Goal: Task Accomplishment & Management: Complete application form

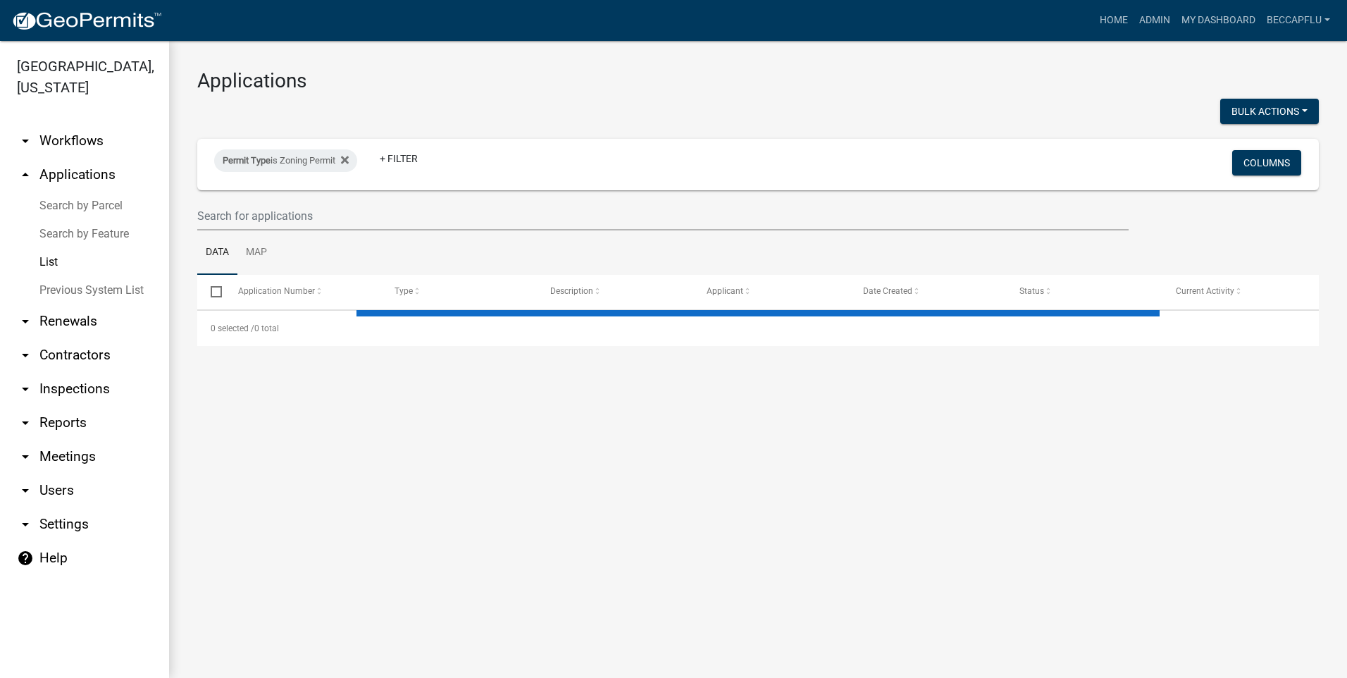
select select "3: 100"
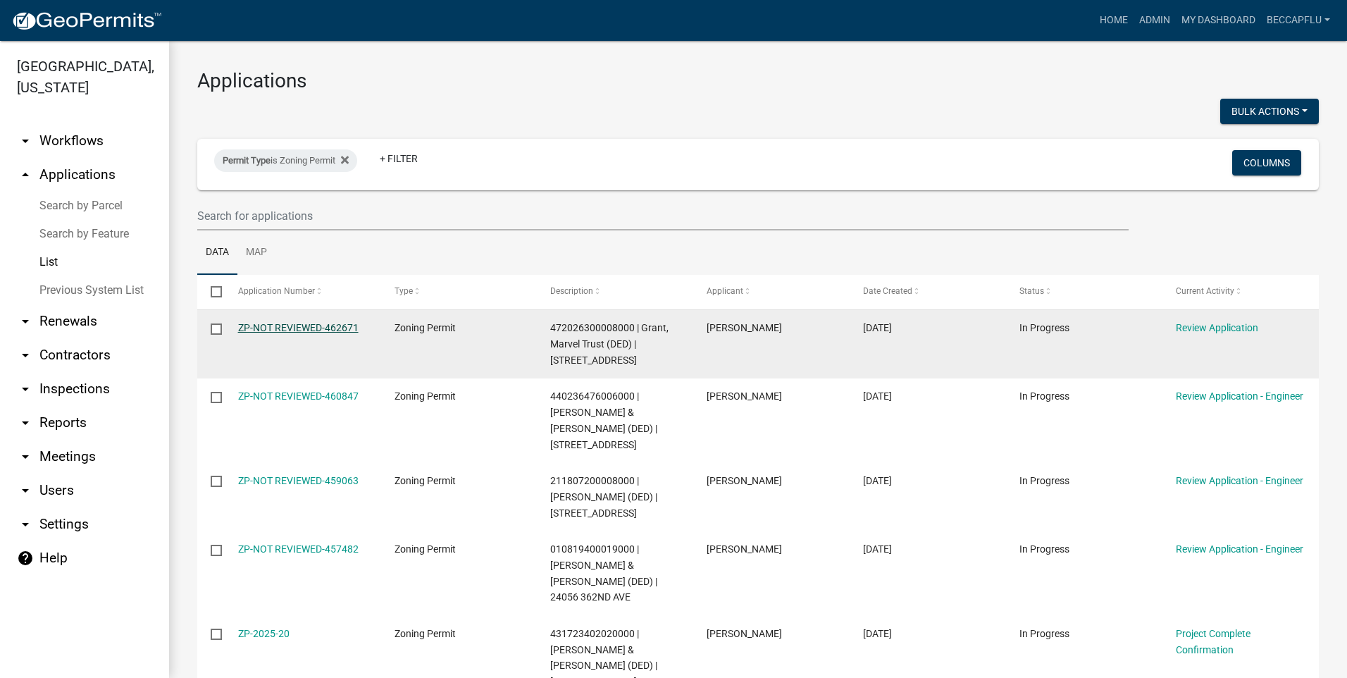
click at [313, 323] on link "ZP-NOT REVIEWED-462671" at bounding box center [298, 327] width 120 height 11
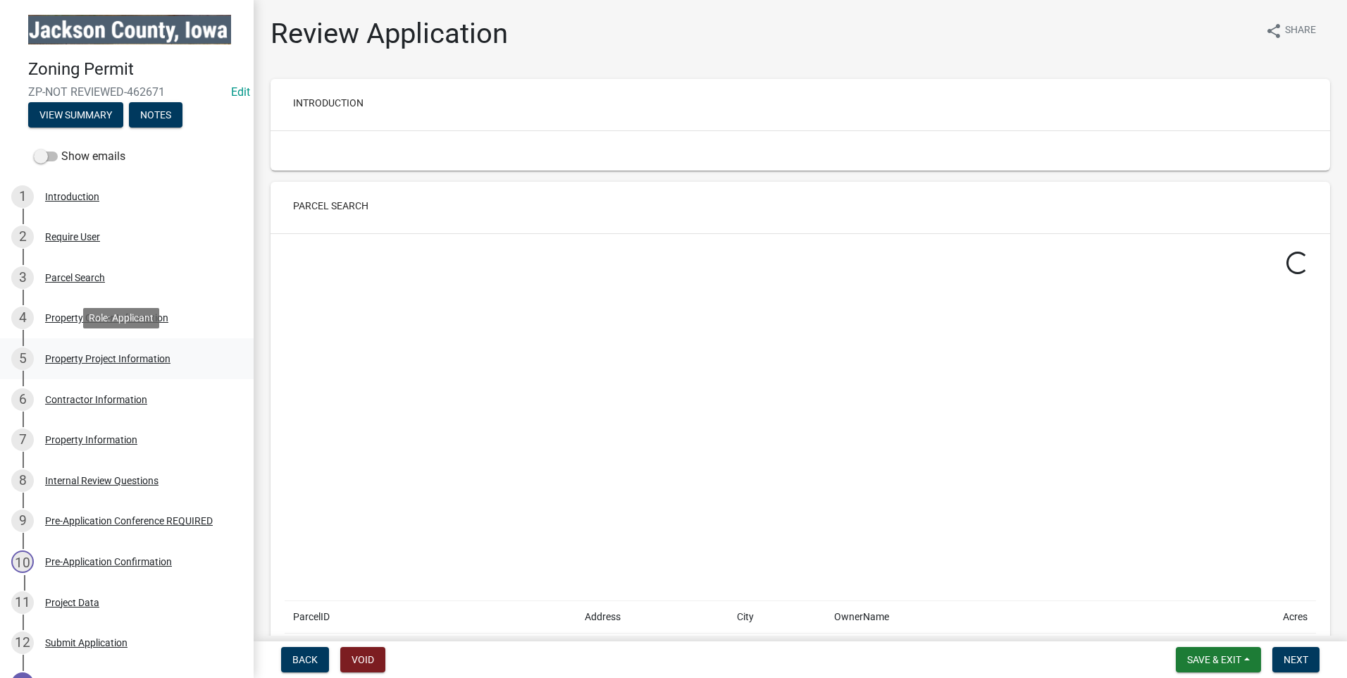
click at [103, 356] on div "Property Project Information" at bounding box center [107, 359] width 125 height 10
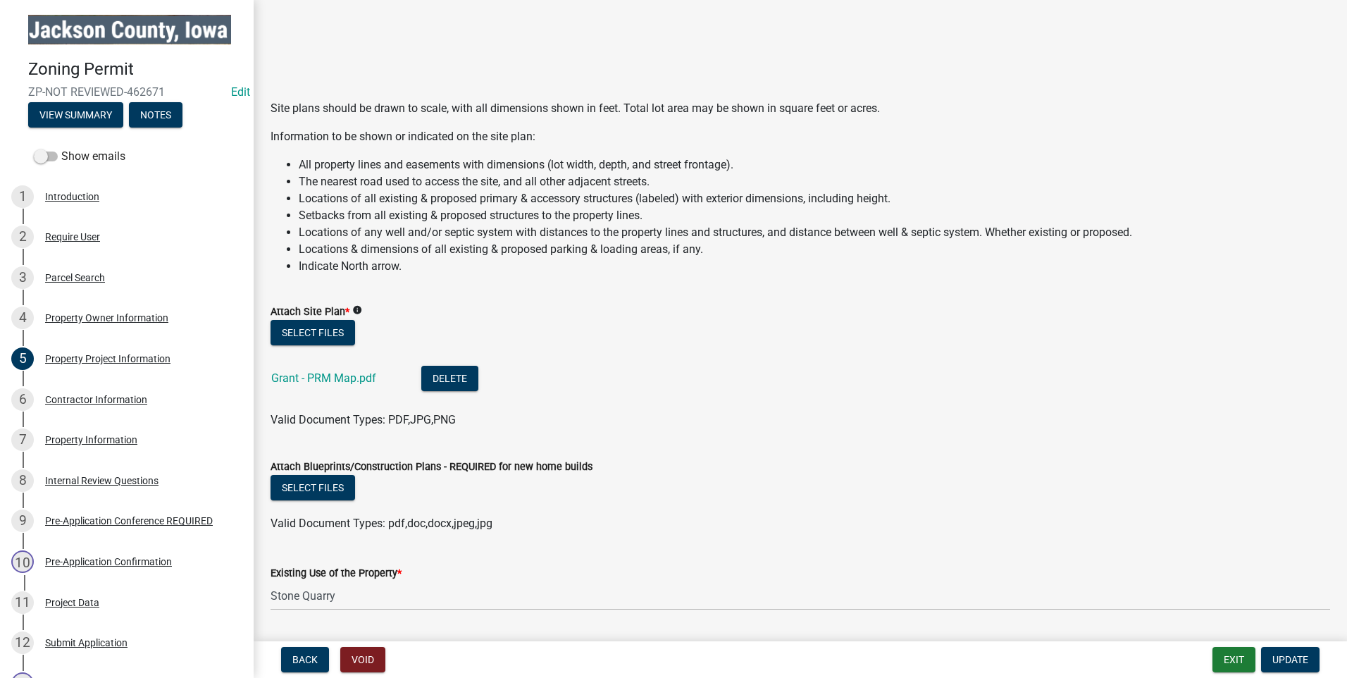
scroll to position [1303, 0]
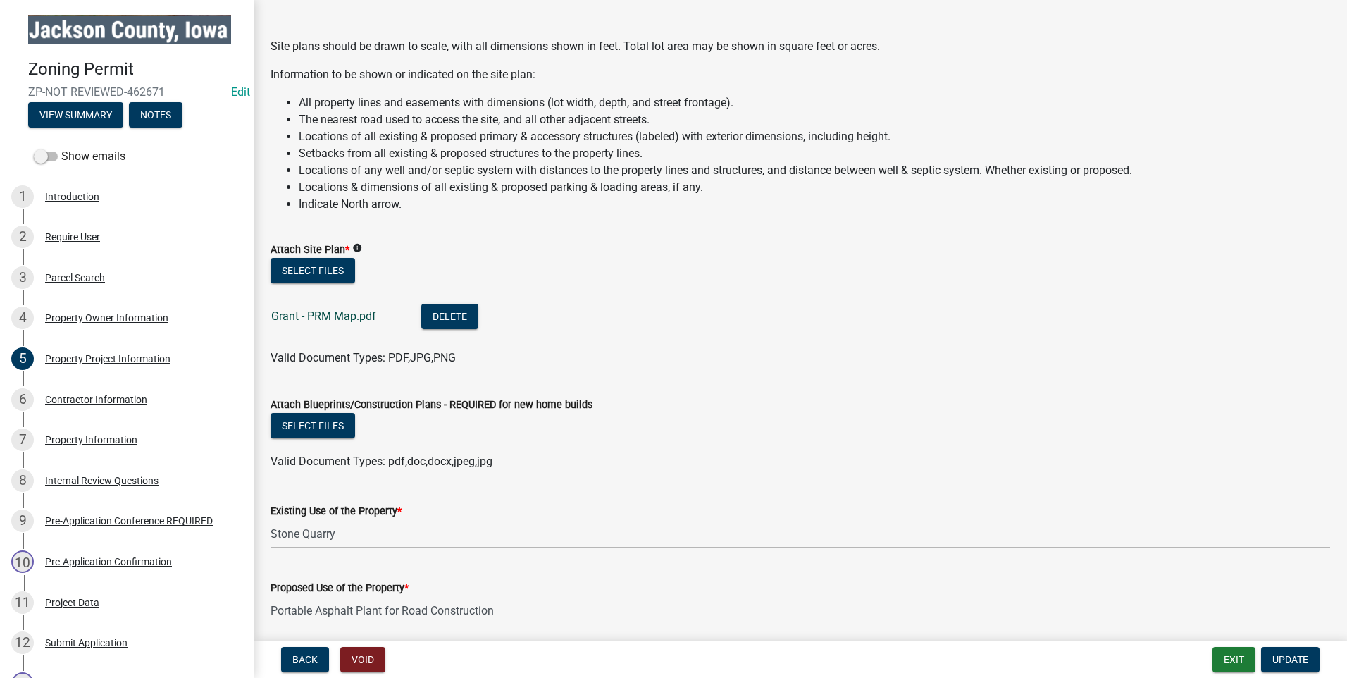
click at [347, 311] on link "Grant - PRM Map.pdf" at bounding box center [323, 315] width 105 height 13
click at [321, 269] on button "Select files" at bounding box center [313, 270] width 85 height 25
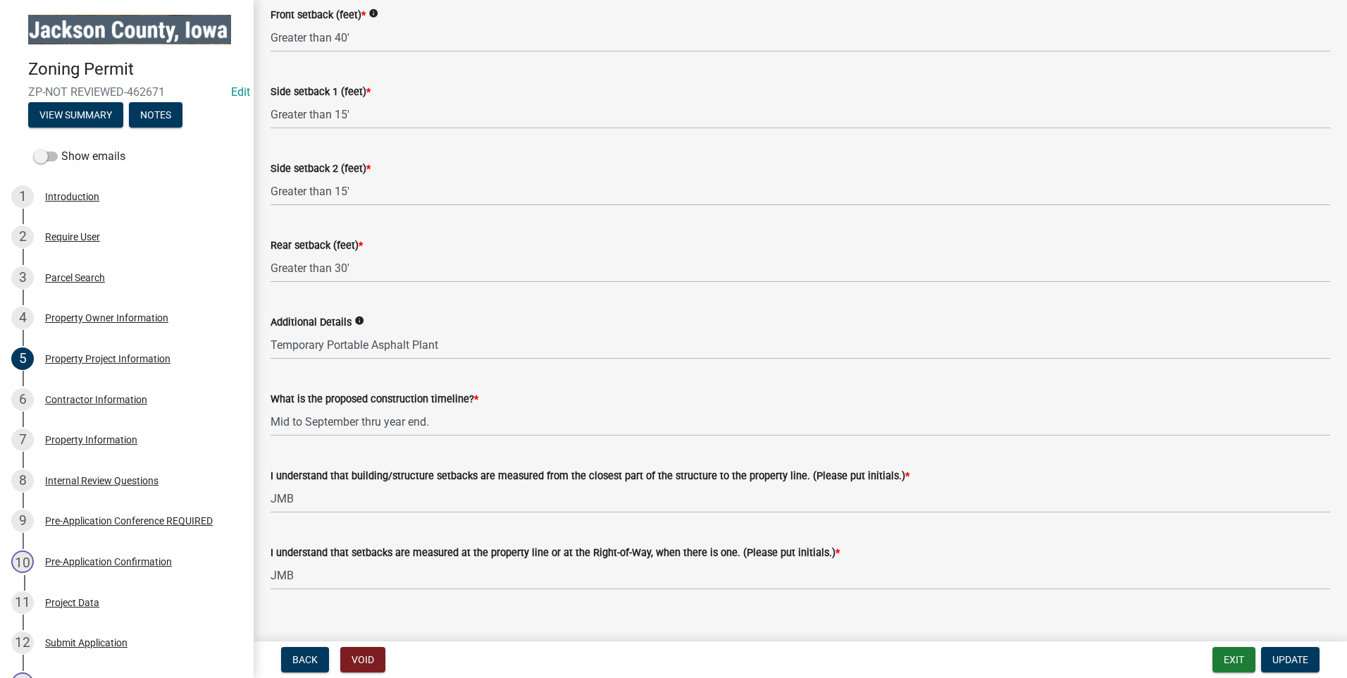
scroll to position [2173, 0]
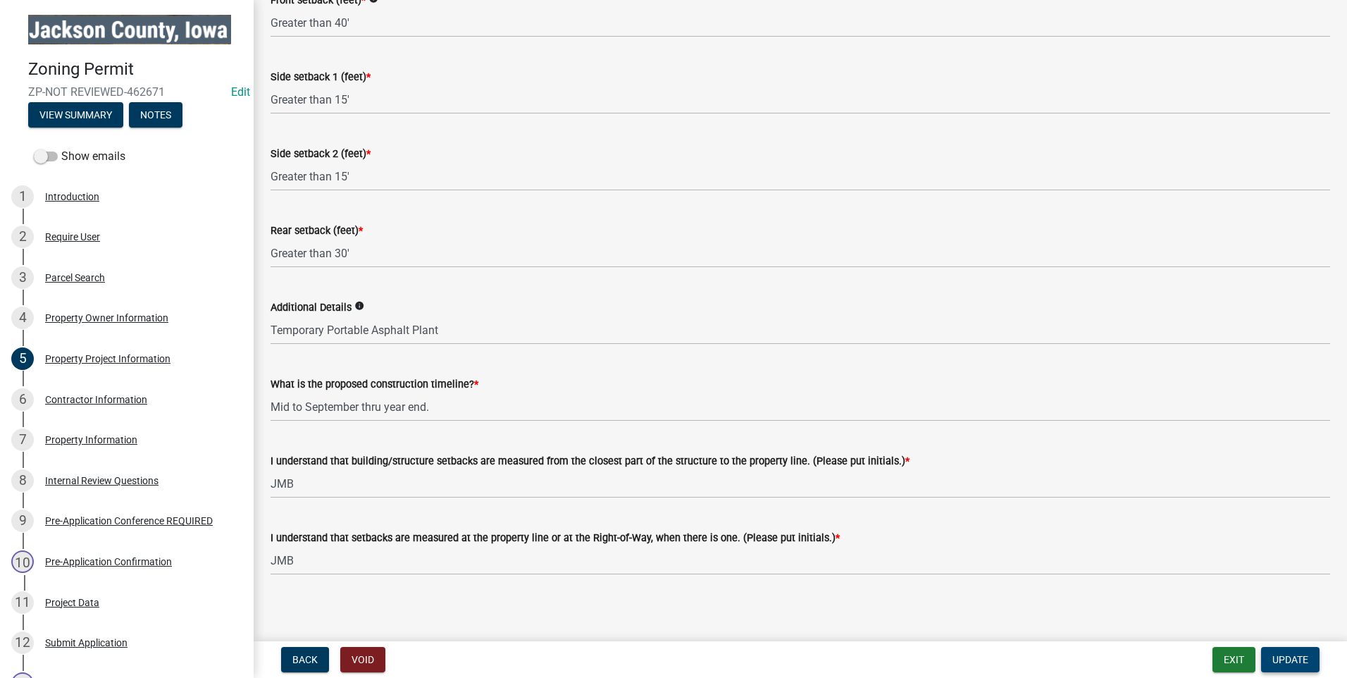
click at [1300, 658] on span "Update" at bounding box center [1290, 659] width 36 height 11
click at [1291, 660] on span "Update" at bounding box center [1290, 659] width 36 height 11
click at [76, 558] on div "Pre-Application Confirmation" at bounding box center [108, 562] width 127 height 10
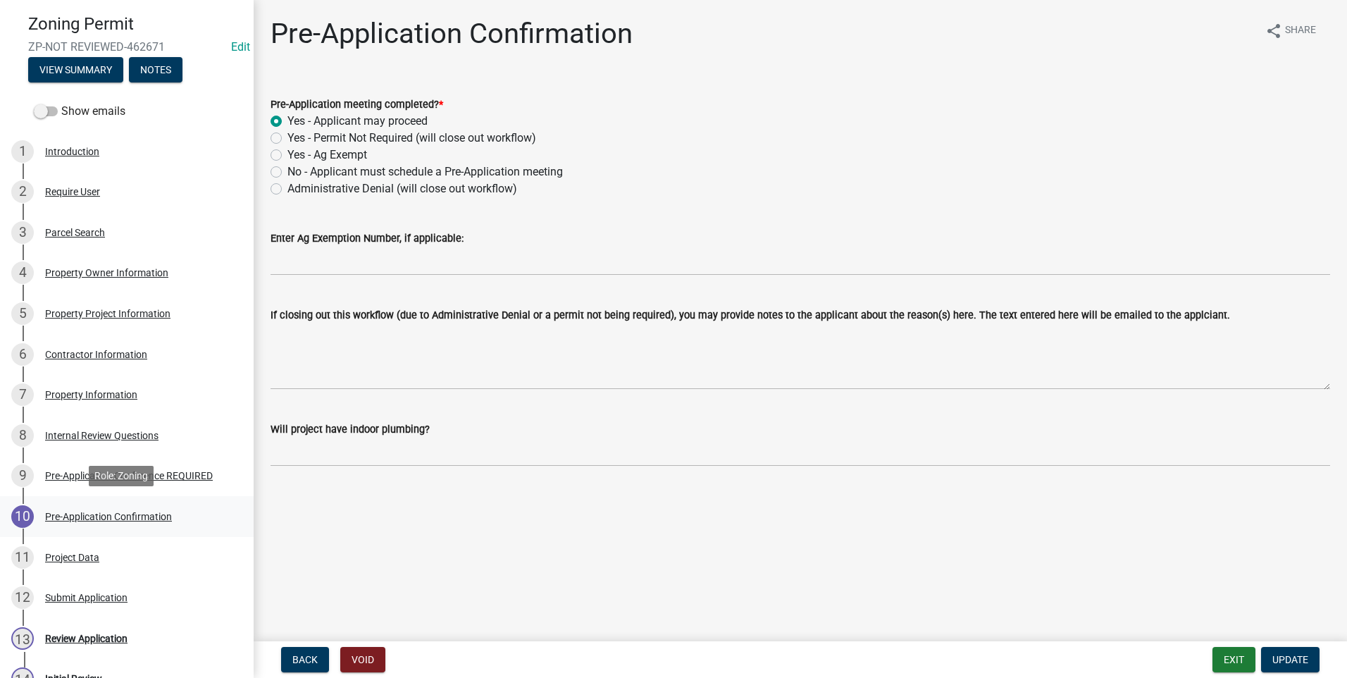
scroll to position [205, 0]
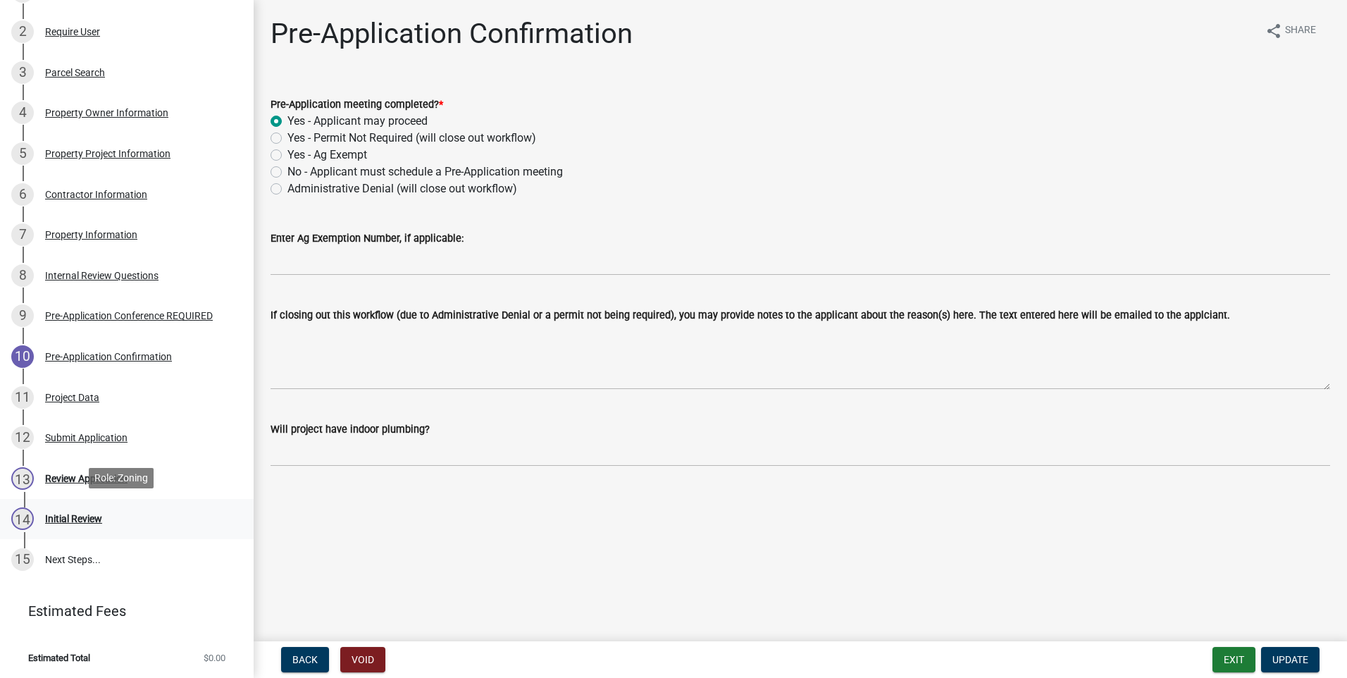
click at [81, 514] on div "Initial Review" at bounding box center [73, 519] width 57 height 10
click at [69, 516] on div "Initial Review" at bounding box center [73, 519] width 57 height 10
click at [1282, 656] on span "Update" at bounding box center [1290, 659] width 36 height 11
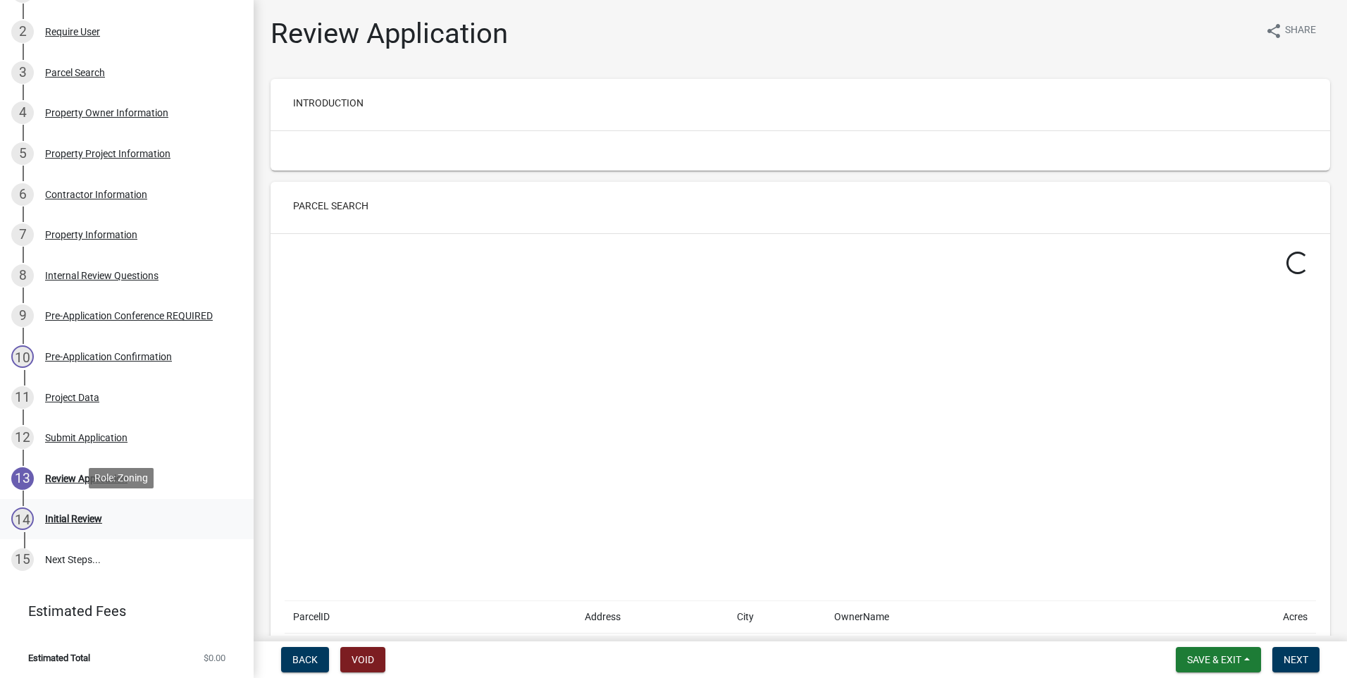
click at [83, 514] on div "Initial Review" at bounding box center [73, 519] width 57 height 10
click at [1296, 661] on span "Next" at bounding box center [1296, 659] width 25 height 11
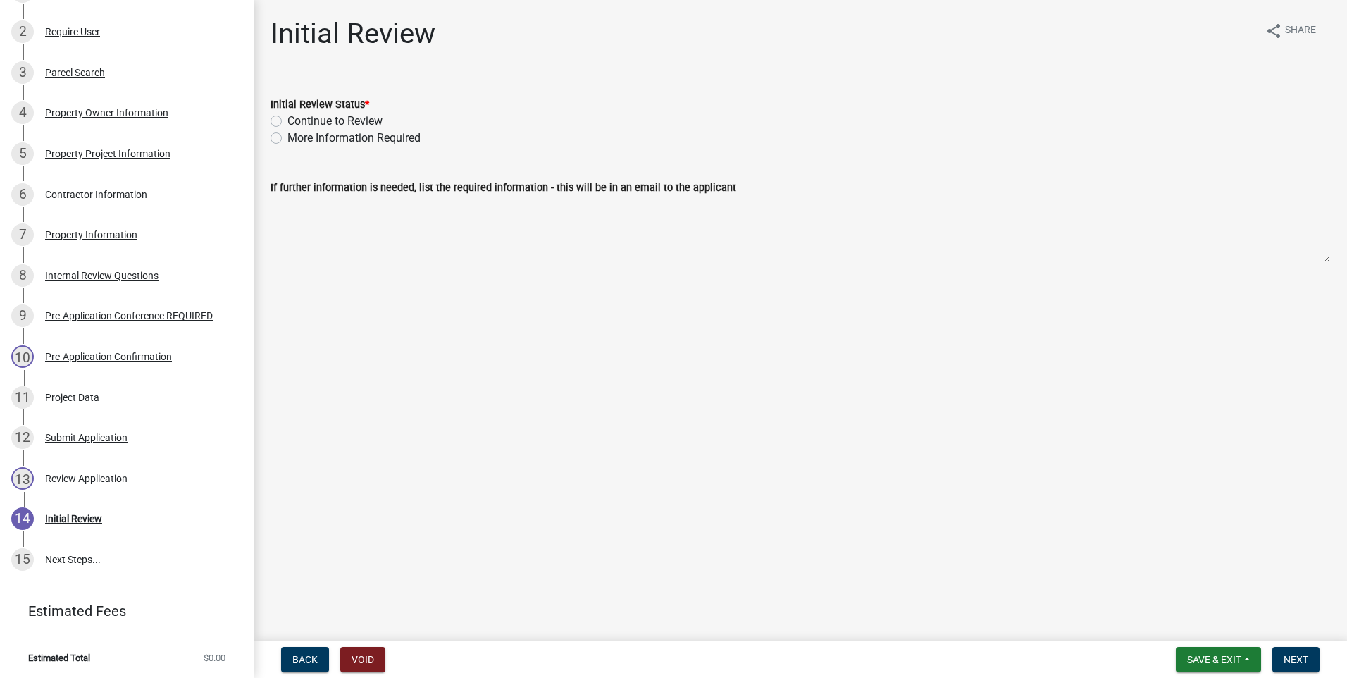
click at [287, 119] on label "Continue to Review" at bounding box center [334, 121] width 95 height 17
click at [287, 119] on input "Continue to Review" at bounding box center [291, 117] width 9 height 9
radio input "true"
click at [1301, 657] on span "Next" at bounding box center [1296, 659] width 25 height 11
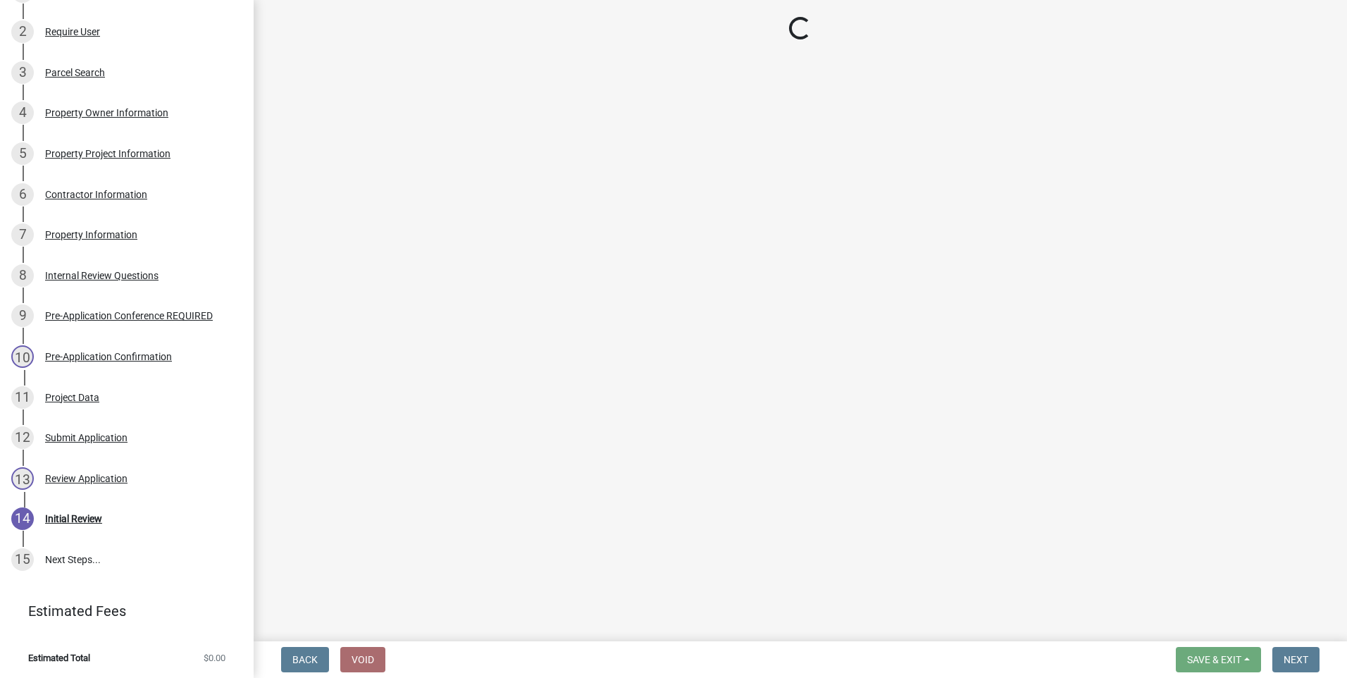
scroll to position [245, 0]
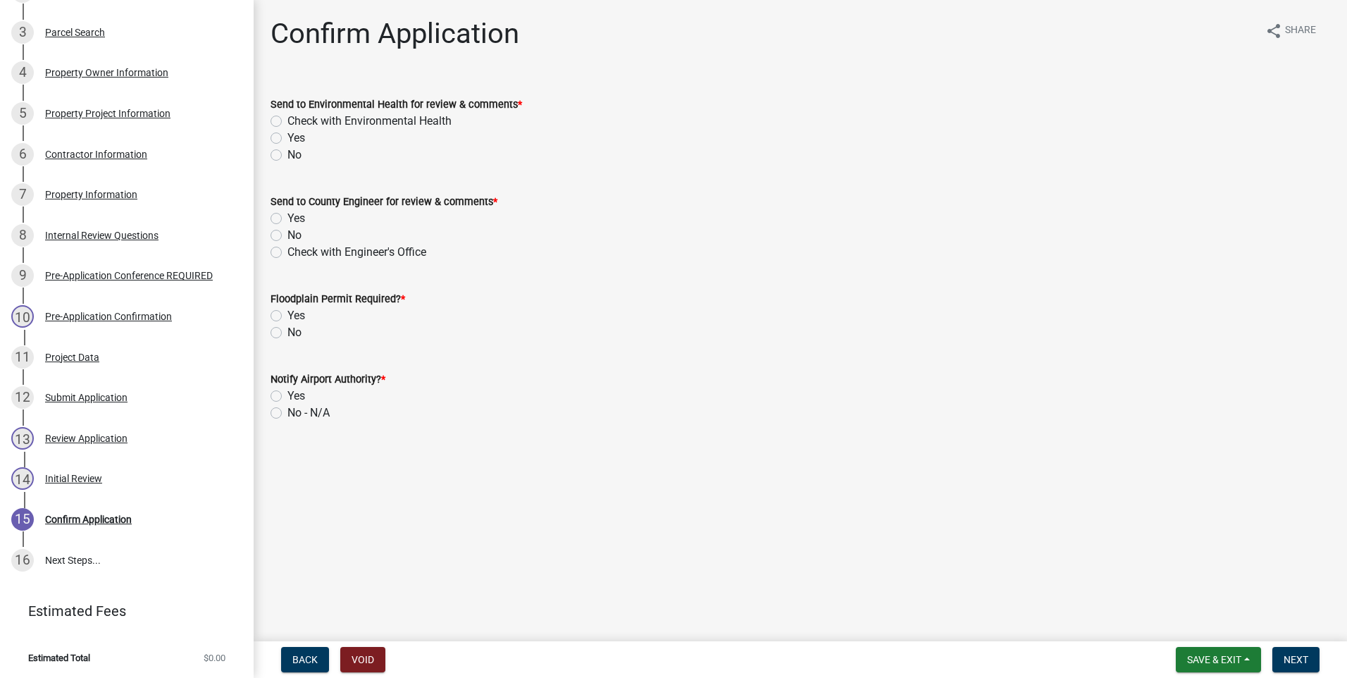
click at [287, 120] on label "Check with Environmental Health" at bounding box center [369, 121] width 164 height 17
click at [287, 120] on input "Check with Environmental Health" at bounding box center [291, 117] width 9 height 9
radio input "true"
click at [287, 251] on label "Check with Engineer's Office" at bounding box center [356, 252] width 139 height 17
click at [287, 251] on input "Check with Engineer's Office" at bounding box center [291, 248] width 9 height 9
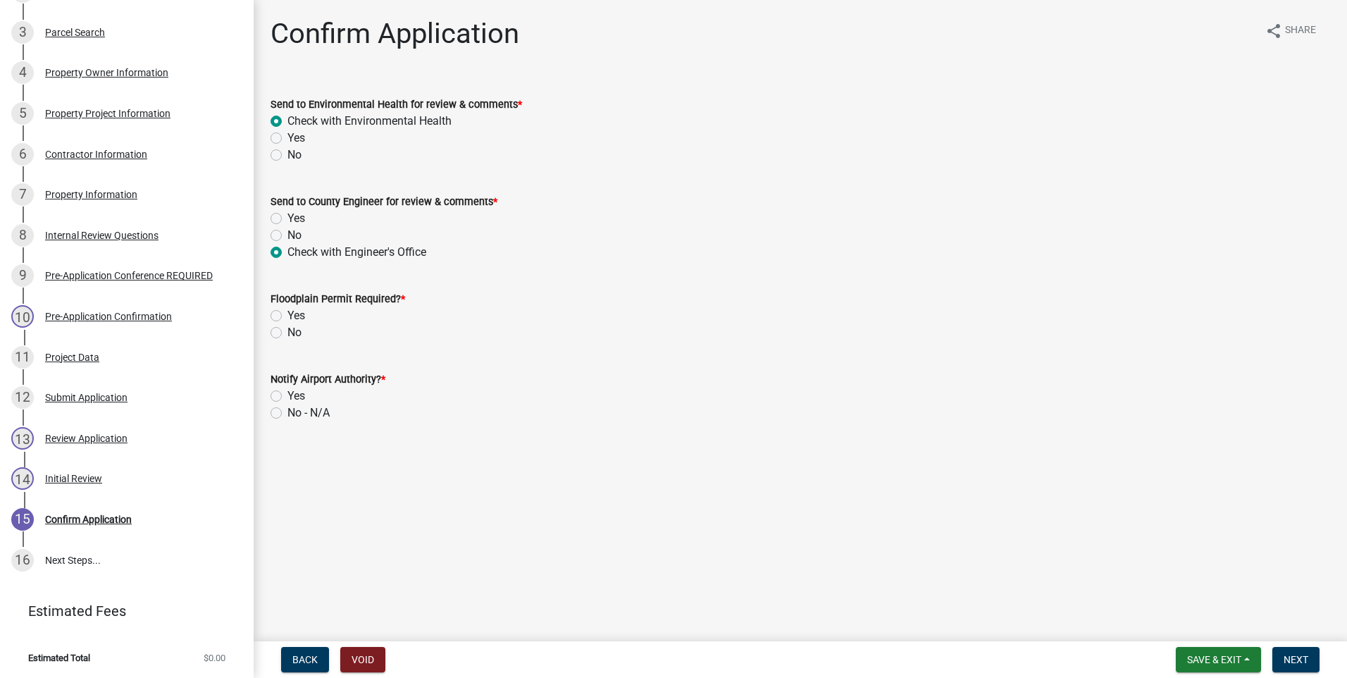
radio input "true"
click at [287, 333] on label "No" at bounding box center [294, 332] width 14 height 17
click at [287, 333] on input "No" at bounding box center [291, 328] width 9 height 9
radio input "true"
click at [287, 414] on label "No - N/A" at bounding box center [308, 412] width 42 height 17
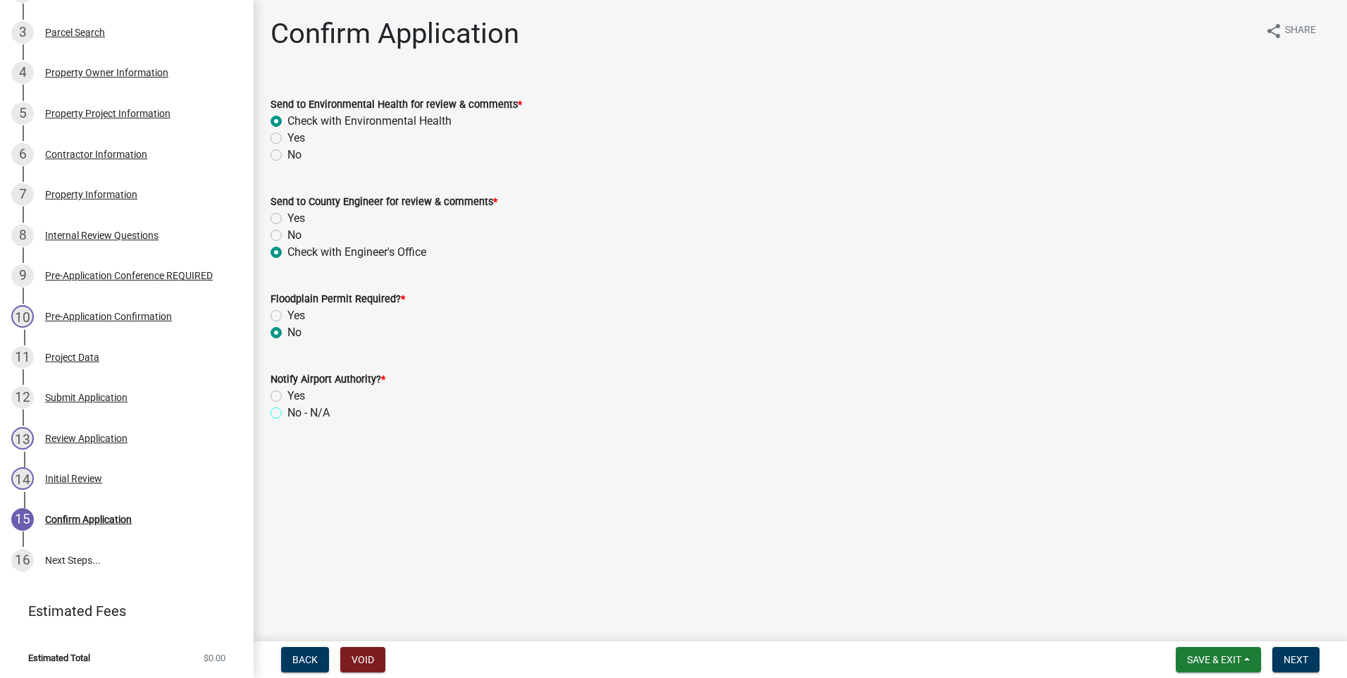
click at [287, 414] on input "No - N/A" at bounding box center [291, 408] width 9 height 9
radio input "true"
click at [1302, 661] on span "Next" at bounding box center [1296, 659] width 25 height 11
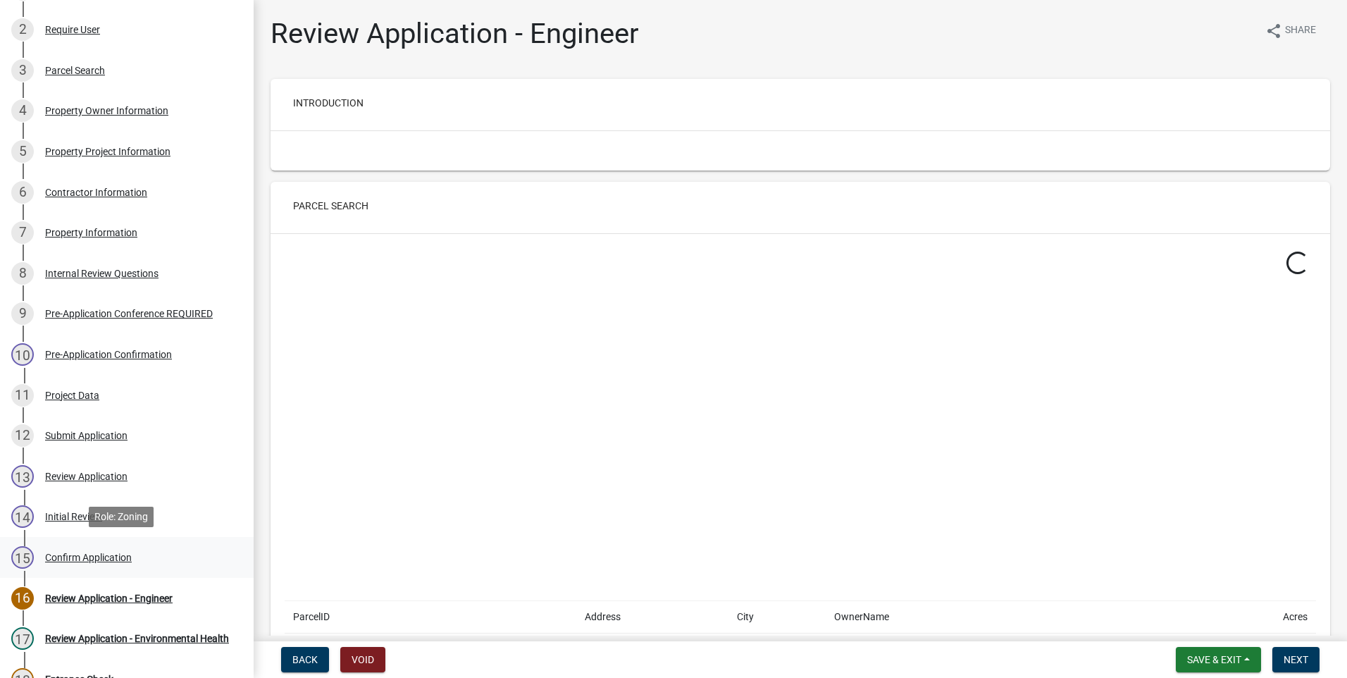
scroll to position [0, 0]
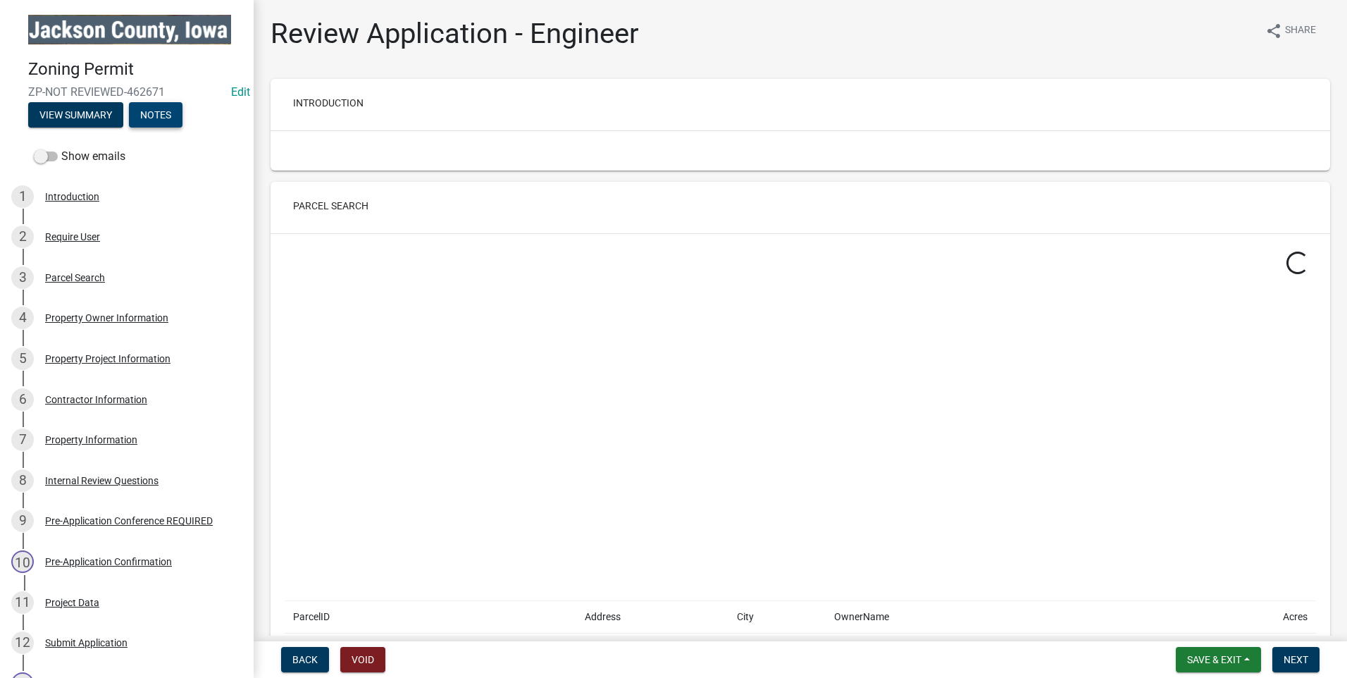
click at [161, 110] on button "Notes" at bounding box center [156, 114] width 54 height 25
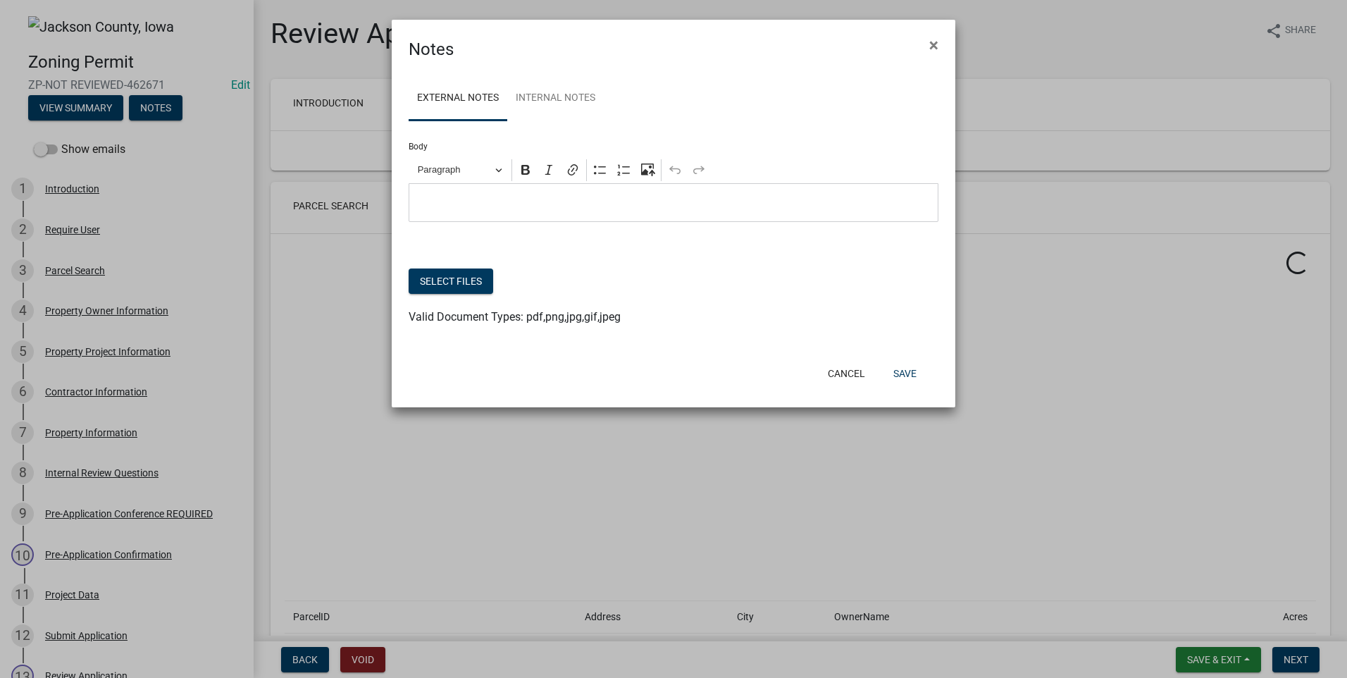
click at [456, 206] on p "Editor editing area: main. Press Alt+0 for help." at bounding box center [673, 202] width 515 height 17
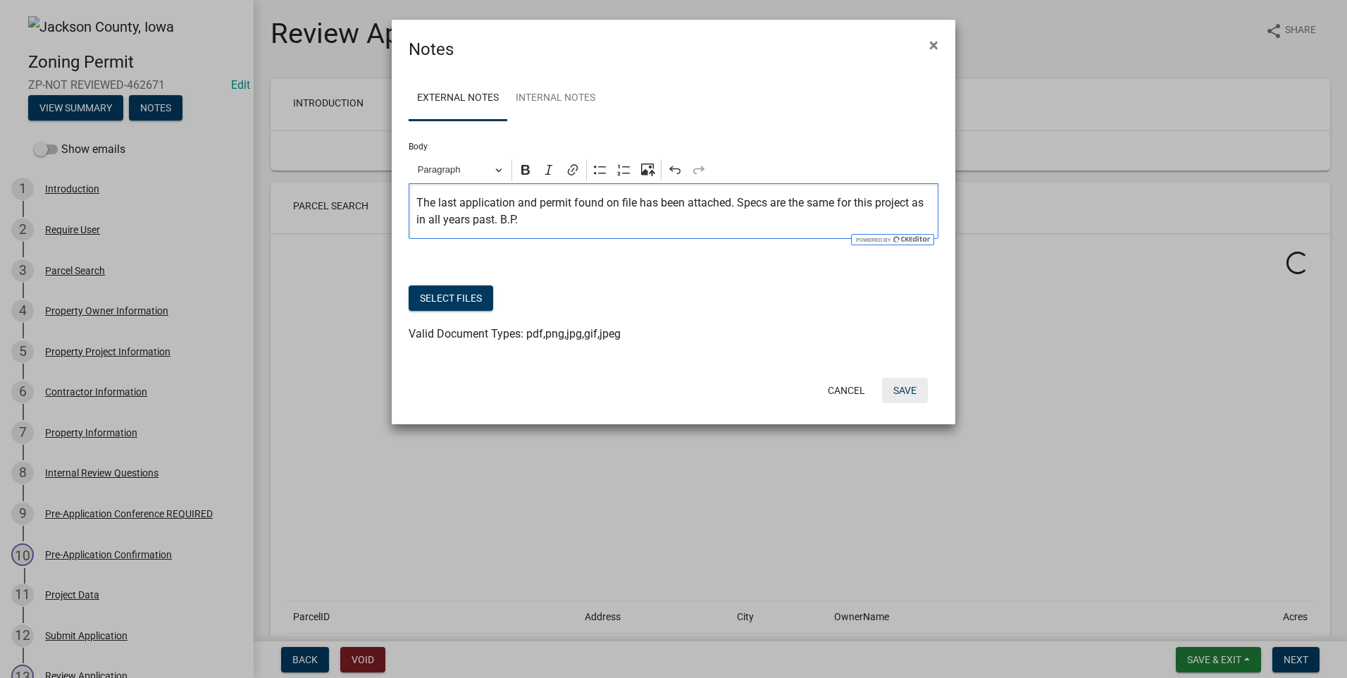
click at [904, 386] on button "Save" at bounding box center [905, 390] width 46 height 25
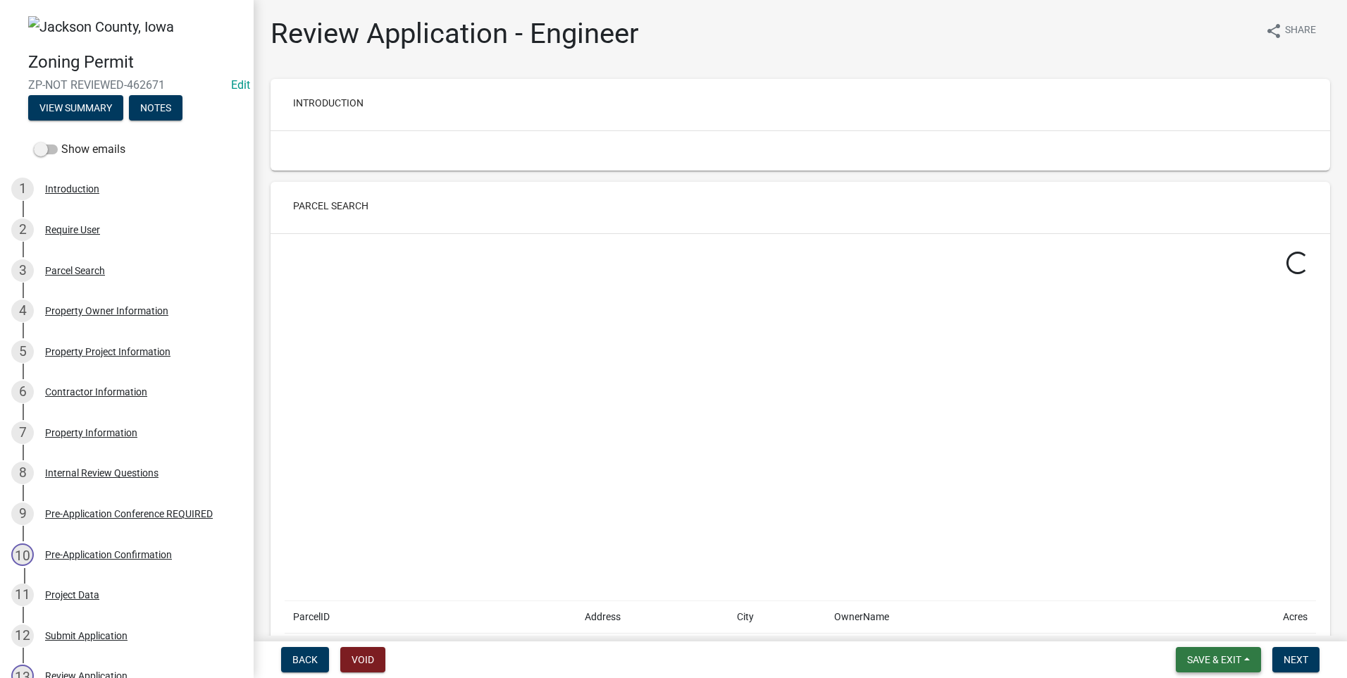
click at [1230, 658] on span "Save & Exit" at bounding box center [1214, 659] width 54 height 11
click at [1227, 624] on button "Save & Exit" at bounding box center [1204, 623] width 113 height 34
